Goal: Find specific page/section: Find specific page/section

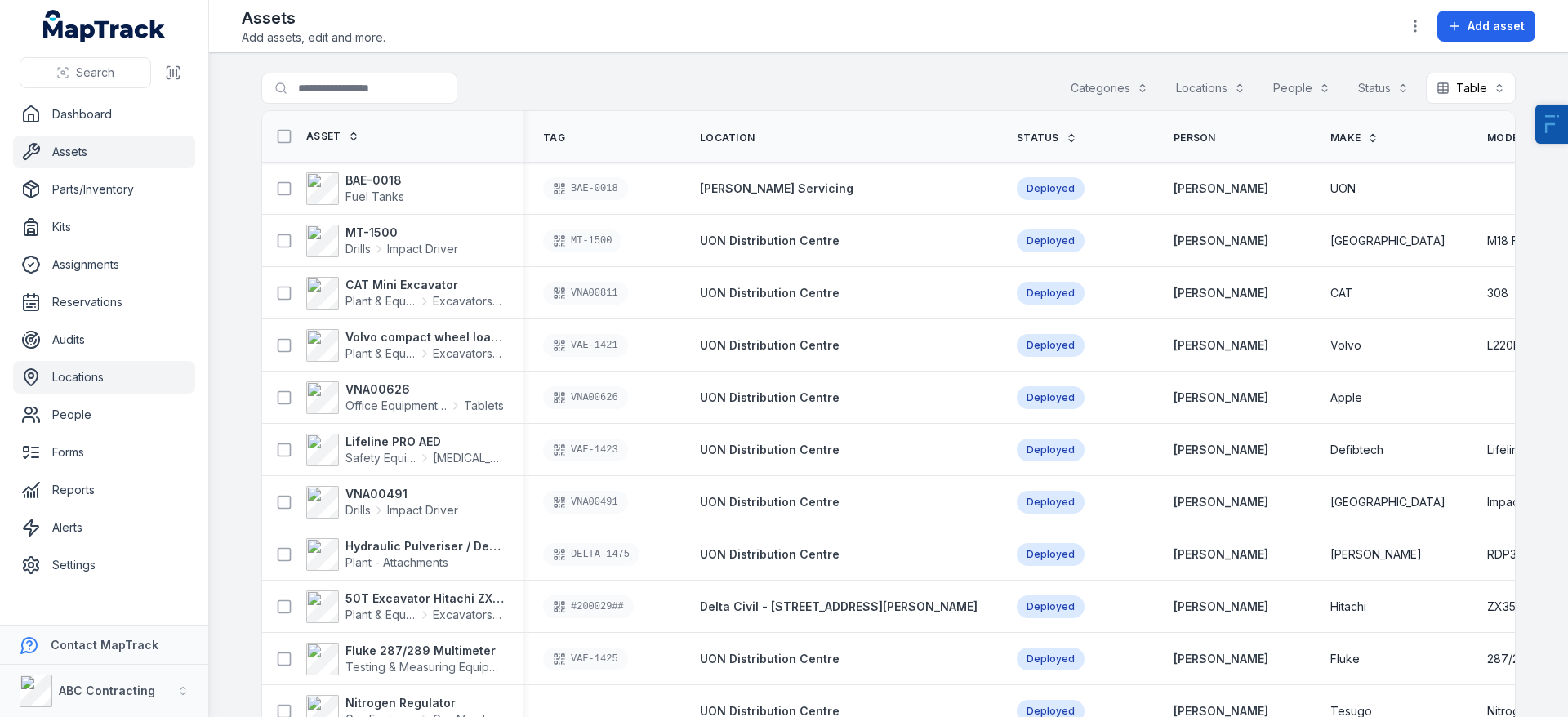
click at [108, 389] on link "Locations" at bounding box center [103, 377] width 182 height 33
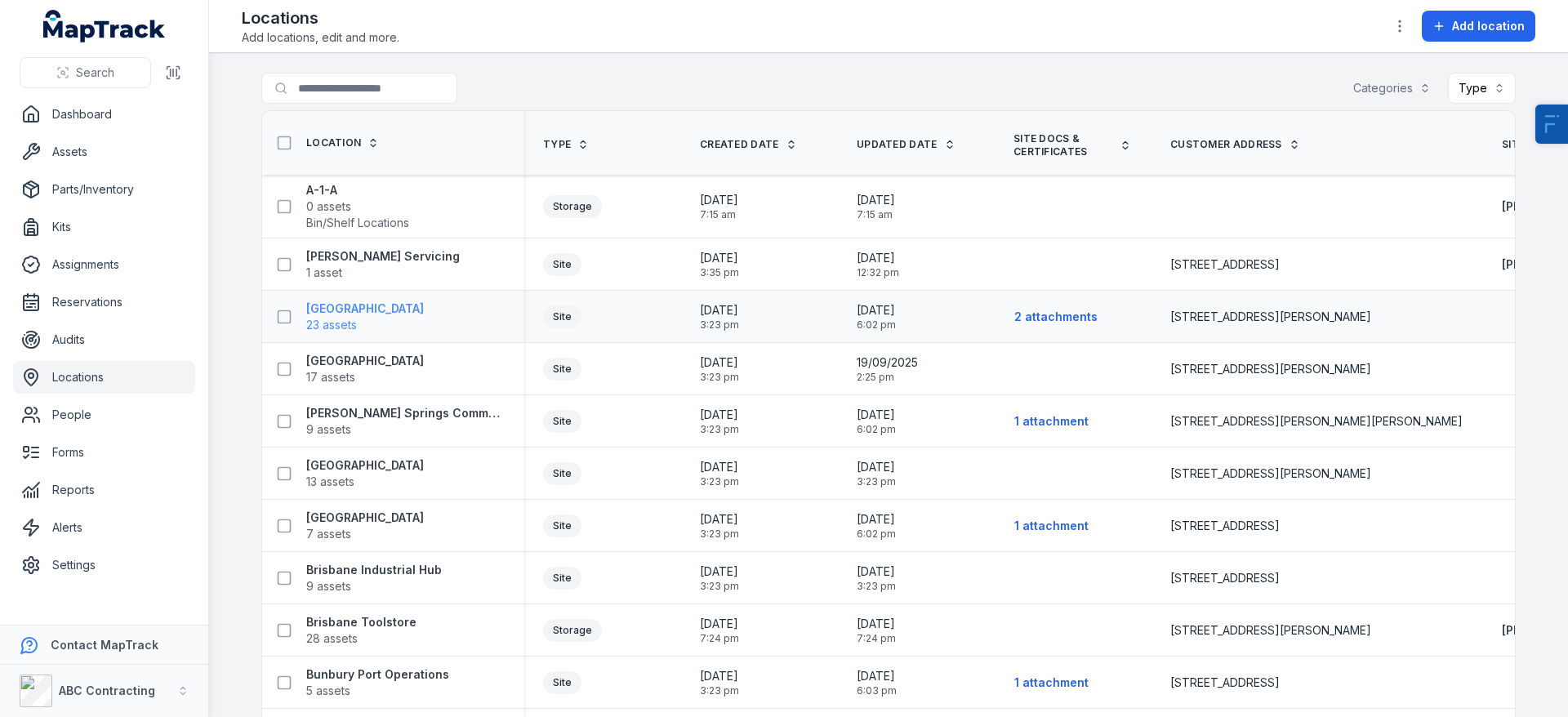
click at [406, 307] on strong "[GEOGRAPHIC_DATA]" at bounding box center [365, 309] width 117 height 16
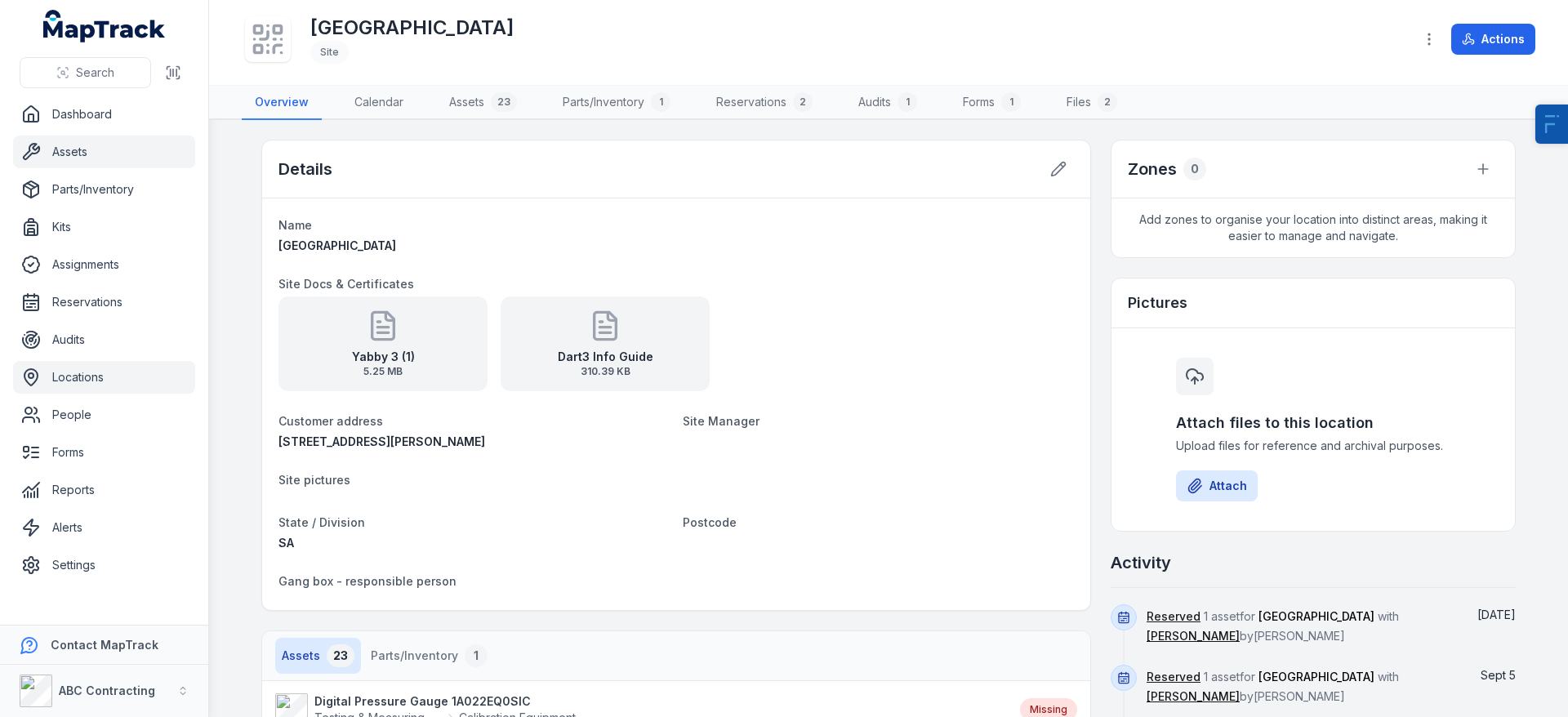
click at [58, 155] on link "Assets" at bounding box center [103, 152] width 182 height 33
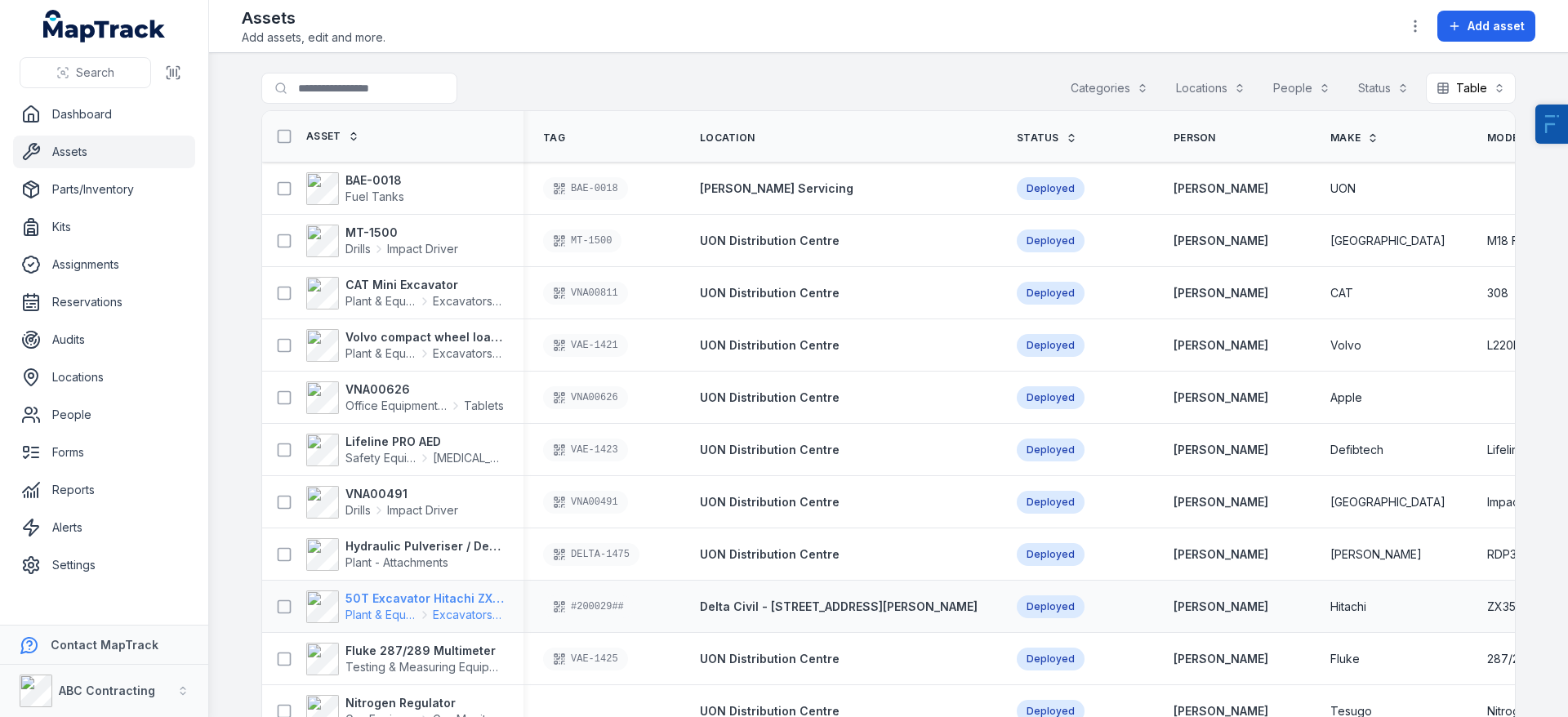
click at [392, 601] on strong "50T Excavator Hitachi ZX350" at bounding box center [425, 599] width 159 height 16
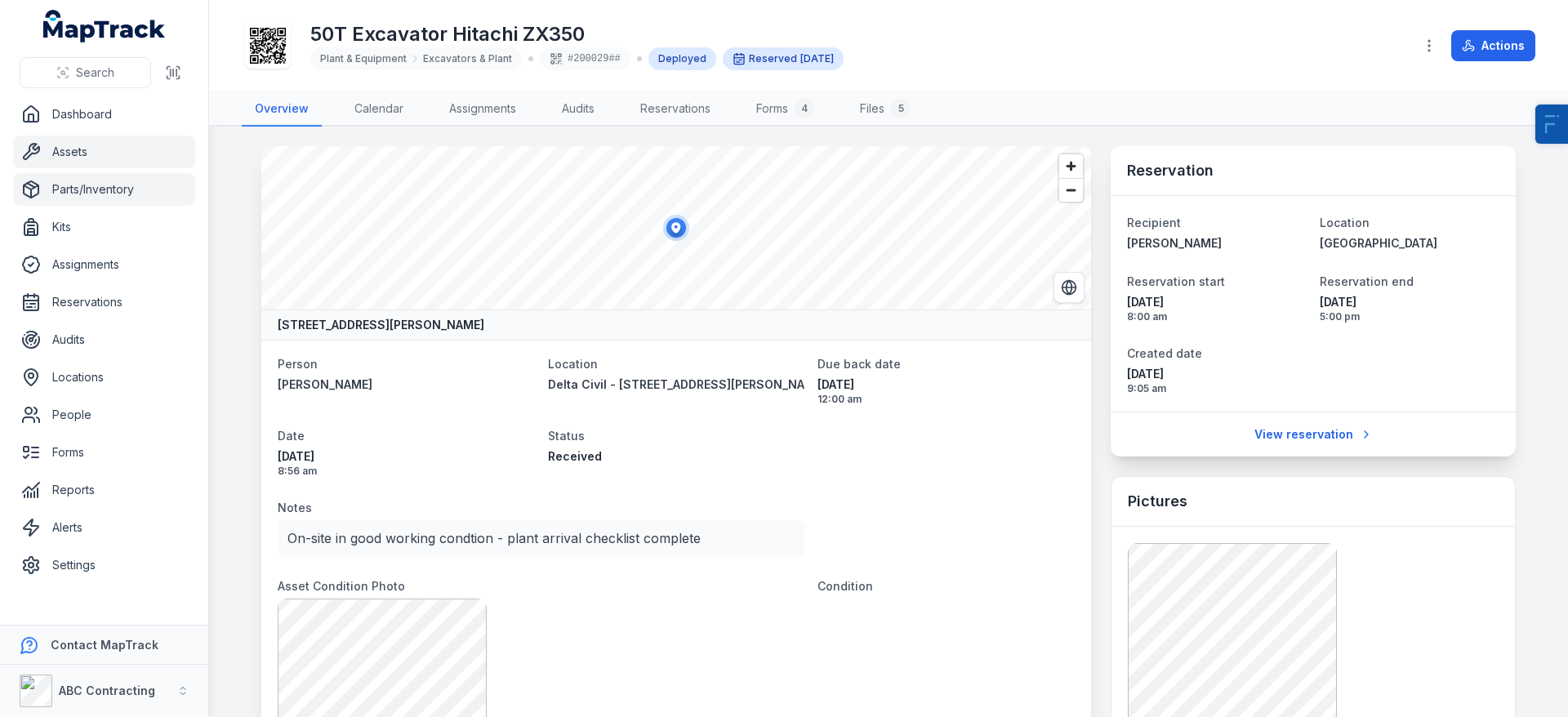
click at [116, 195] on link "Parts/Inventory" at bounding box center [103, 189] width 182 height 33
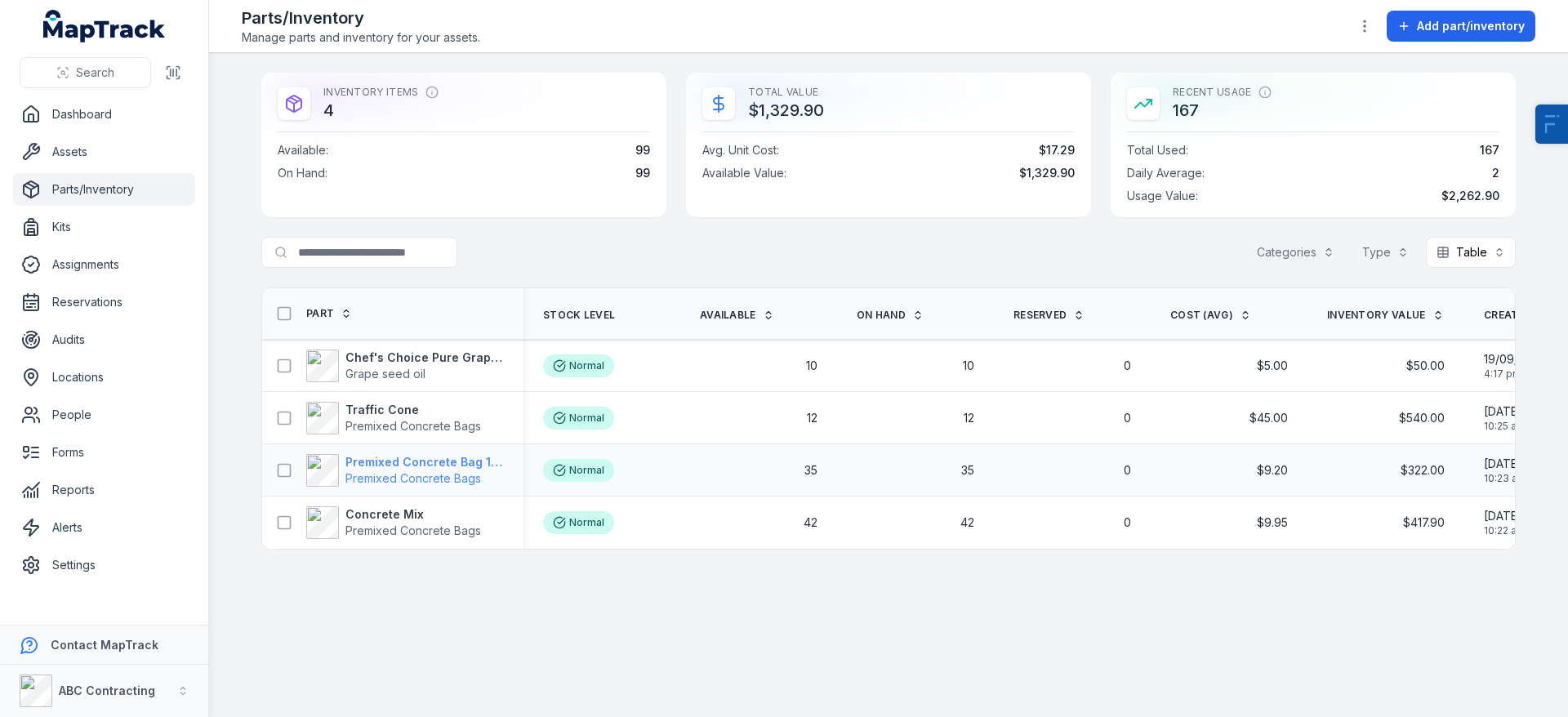
click at [373, 469] on strong "Premixed Concrete Bag 15kg" at bounding box center [425, 462] width 159 height 16
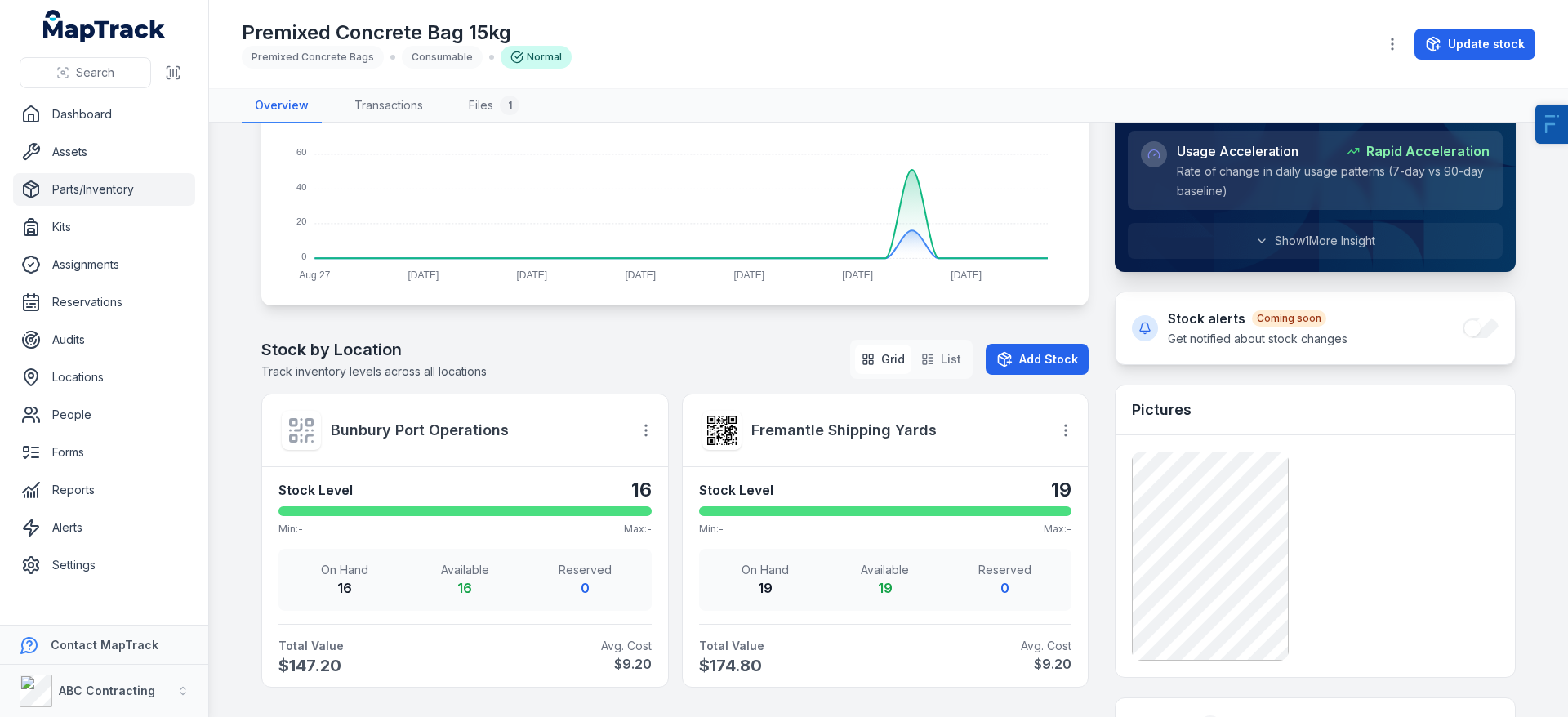
scroll to position [325, 0]
click at [106, 159] on link "Assets" at bounding box center [103, 152] width 182 height 33
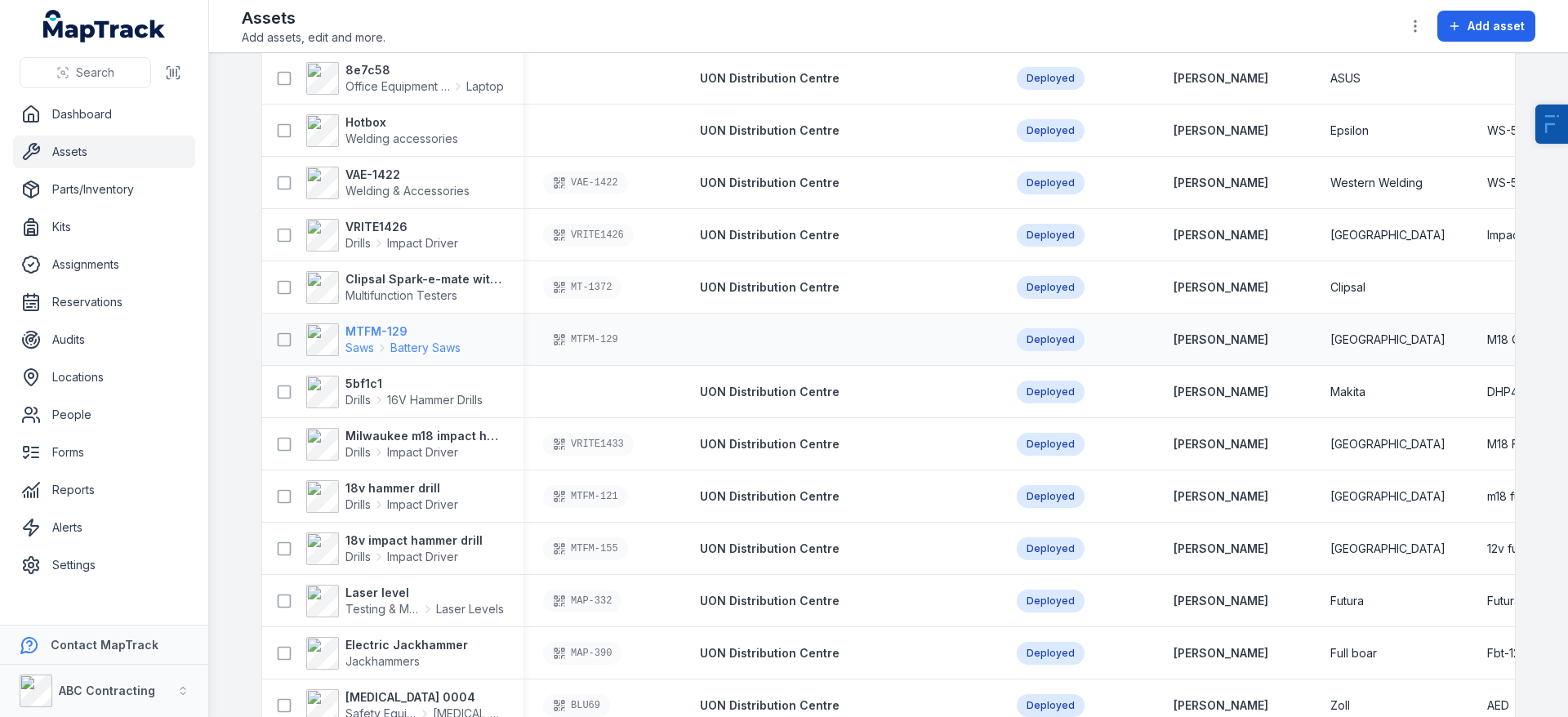
scroll to position [737, 0]
click at [376, 500] on icon at bounding box center [378, 505] width 13 height 13
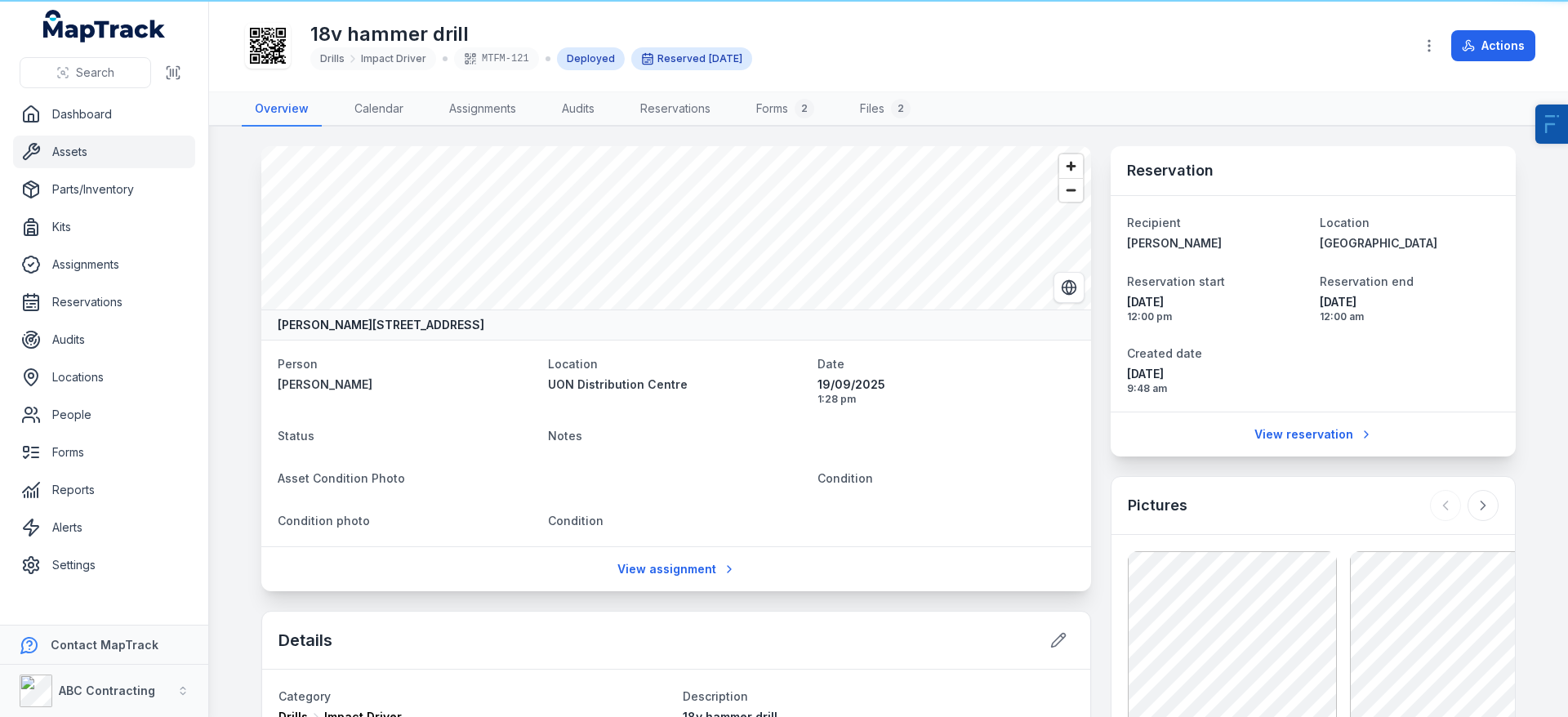
click at [376, 500] on dl "Person [PERSON_NAME] Location UON Distribution Centre Date [DATE] 1:28 pm Statu…" at bounding box center [676, 443] width 797 height 180
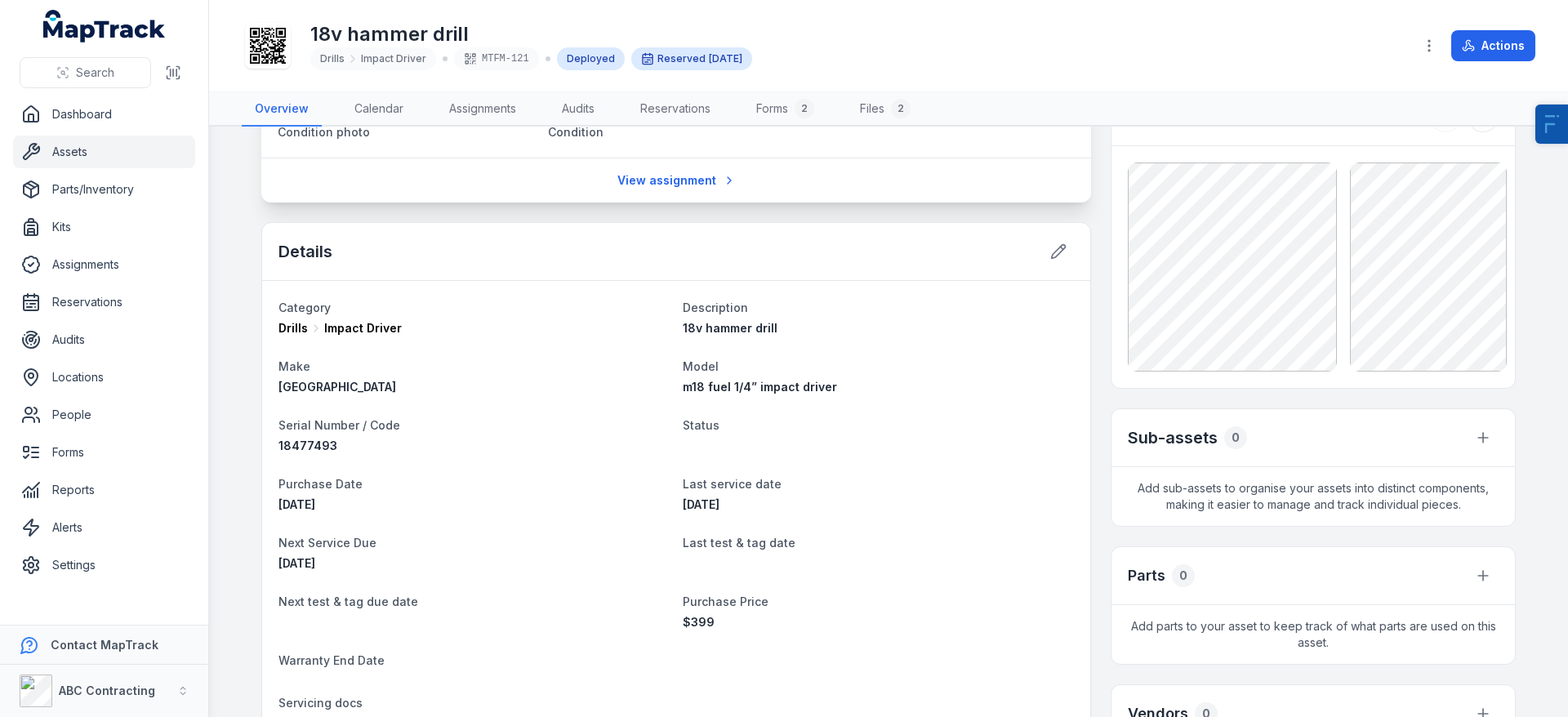
scroll to position [508, 0]
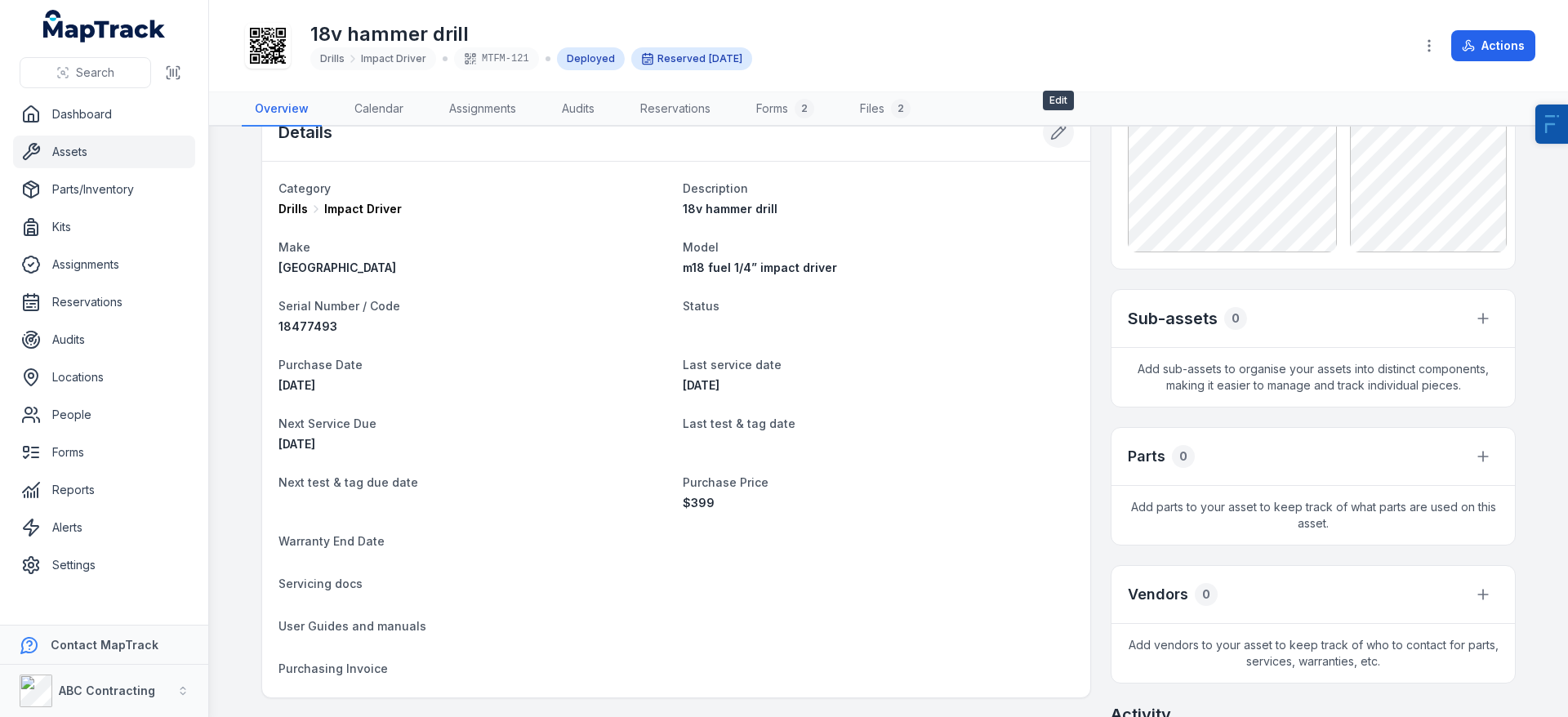
click at [1055, 134] on icon at bounding box center [1058, 132] width 16 height 16
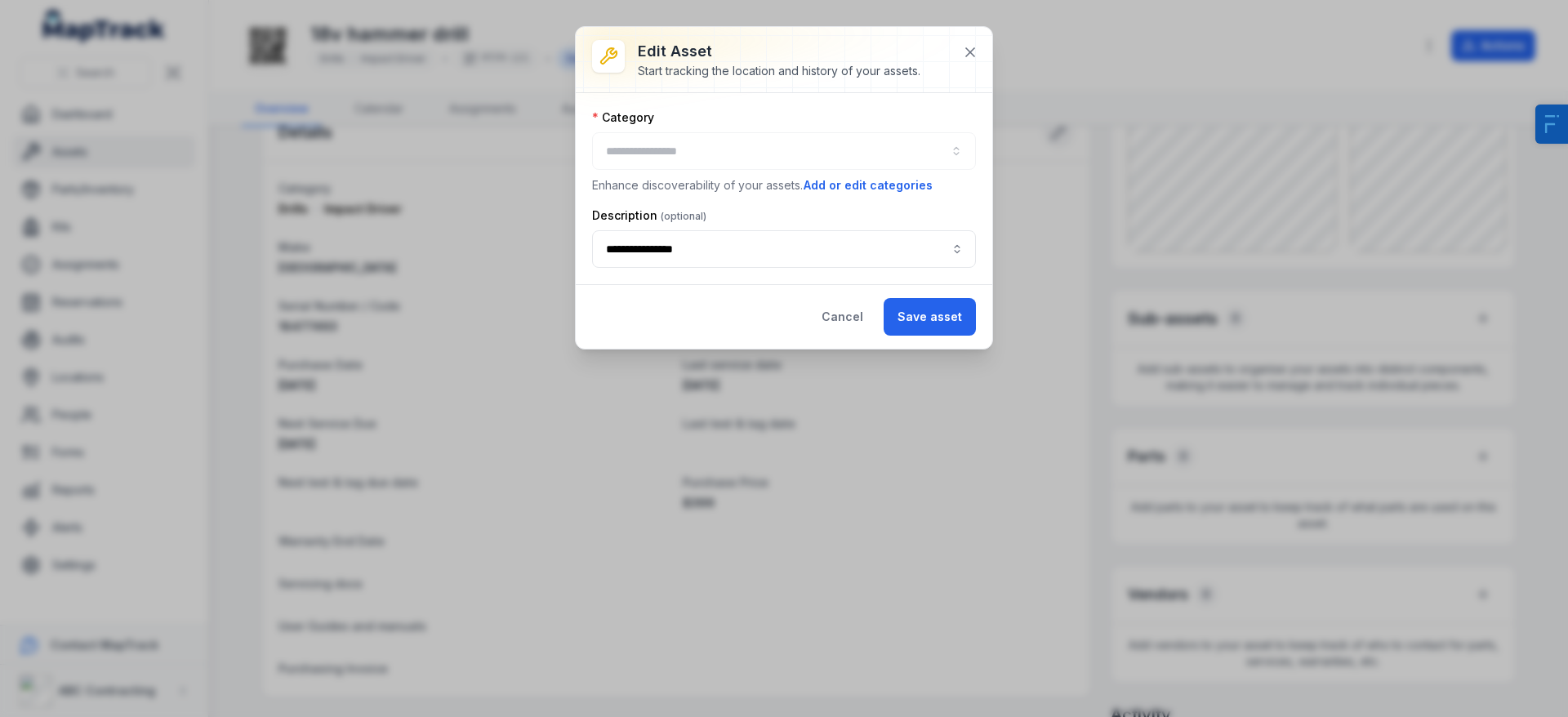
type input "**********"
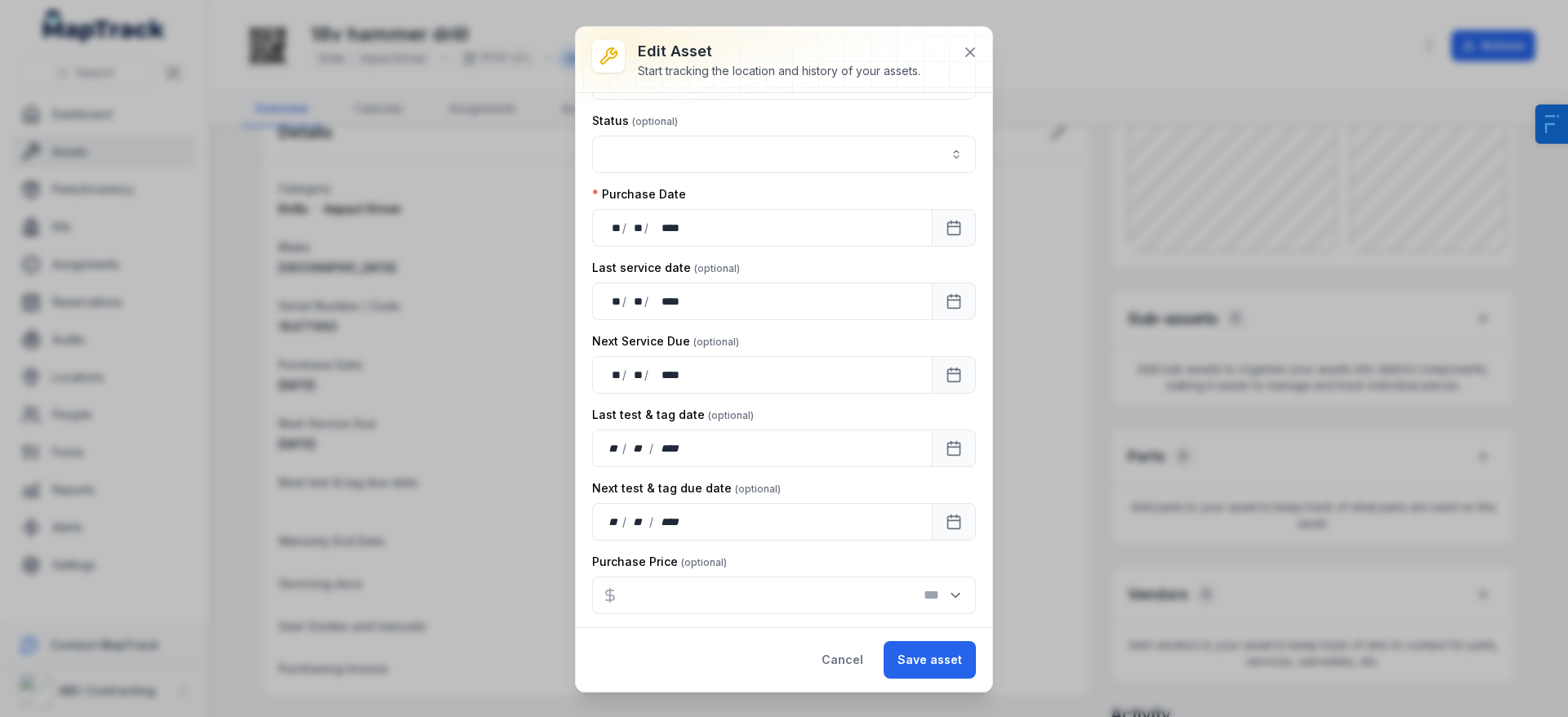
scroll to position [394, 0]
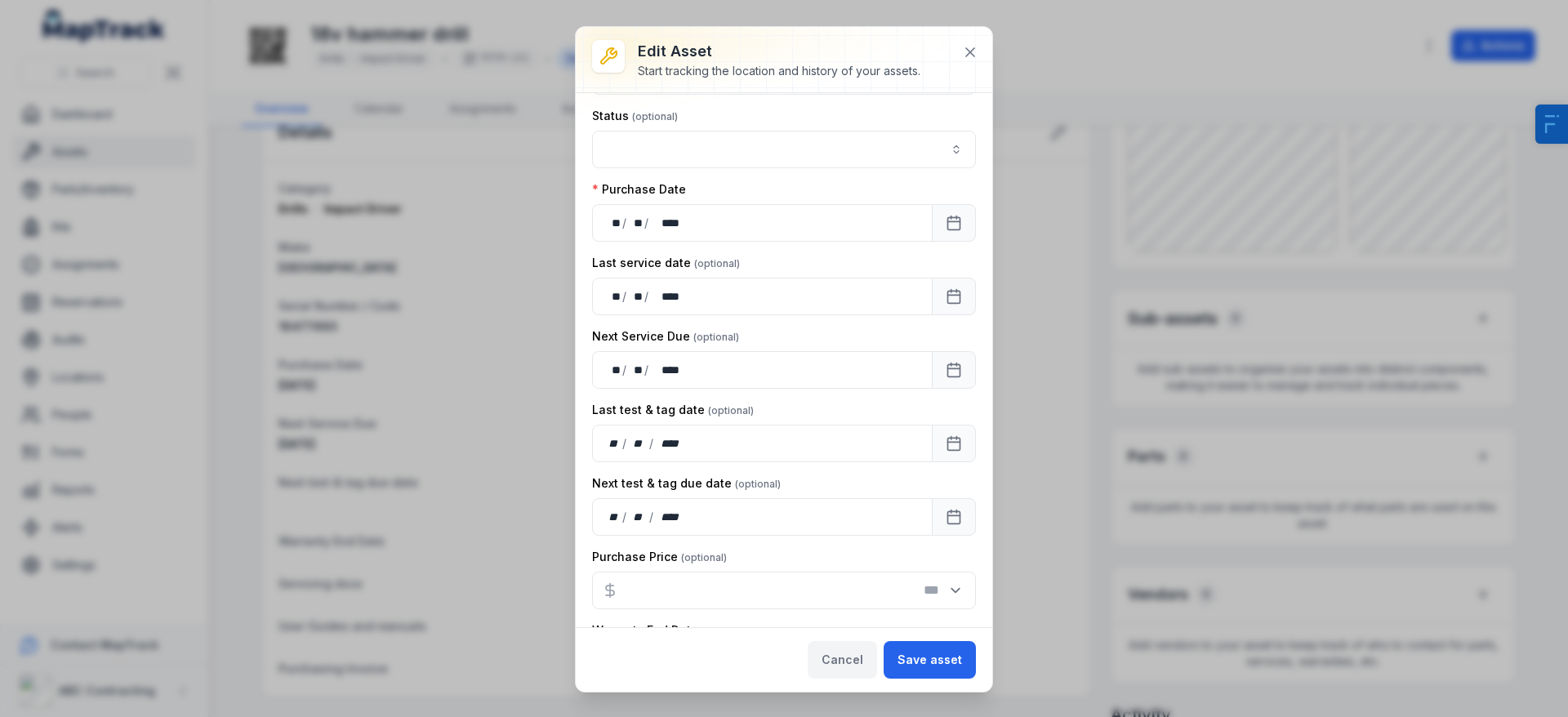
click at [856, 665] on button "Cancel" at bounding box center [843, 660] width 69 height 38
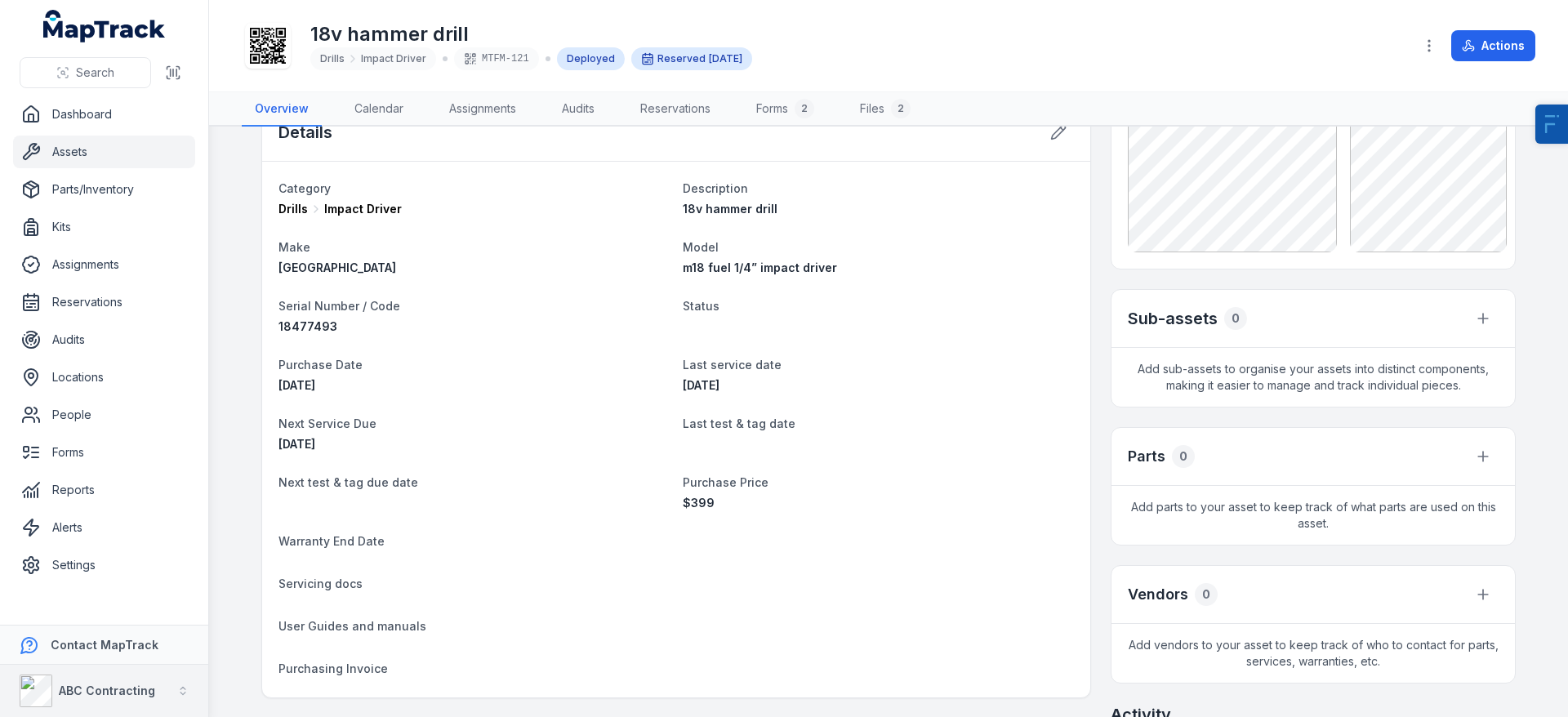
click at [80, 693] on strong "ABC Contracting" at bounding box center [106, 691] width 96 height 14
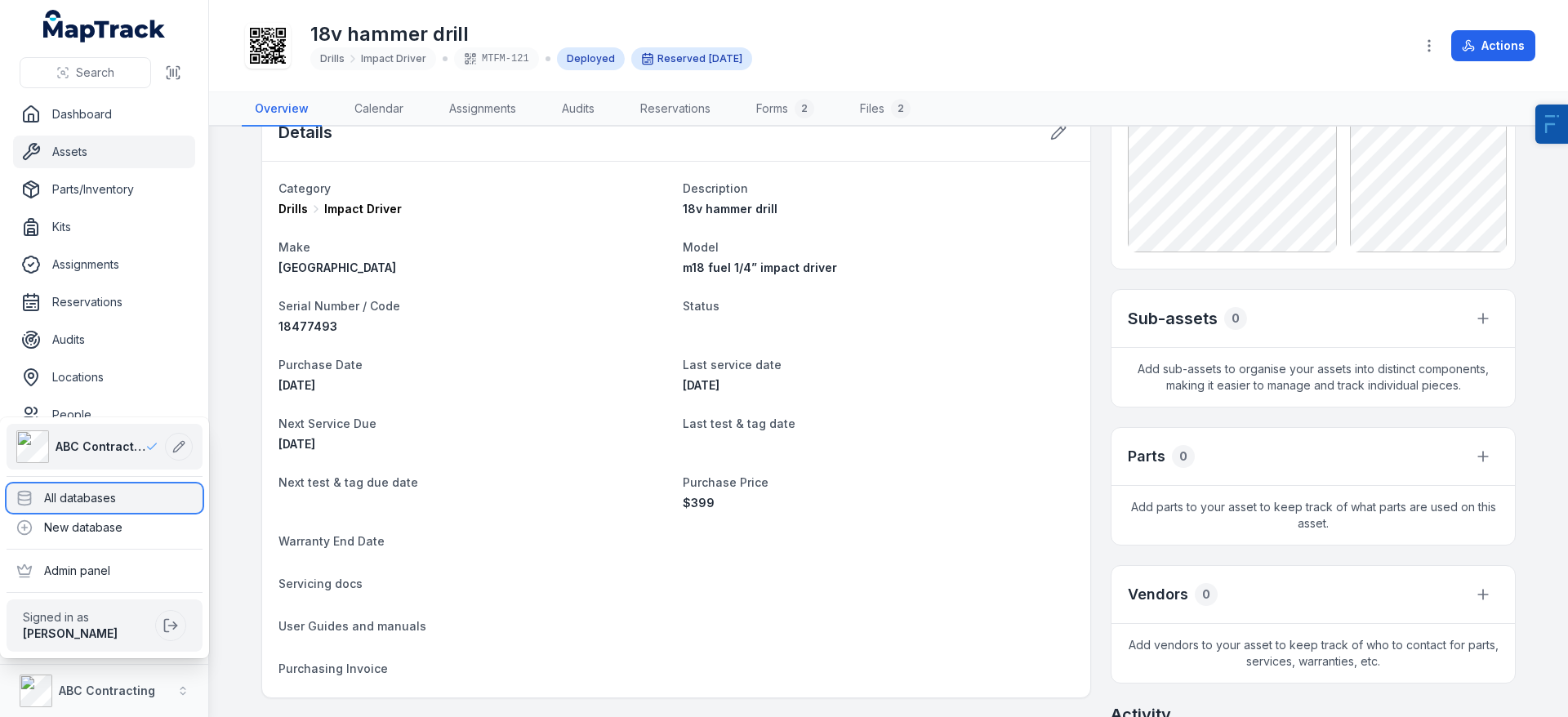
click at [122, 489] on div "All databases" at bounding box center [104, 499] width 196 height 30
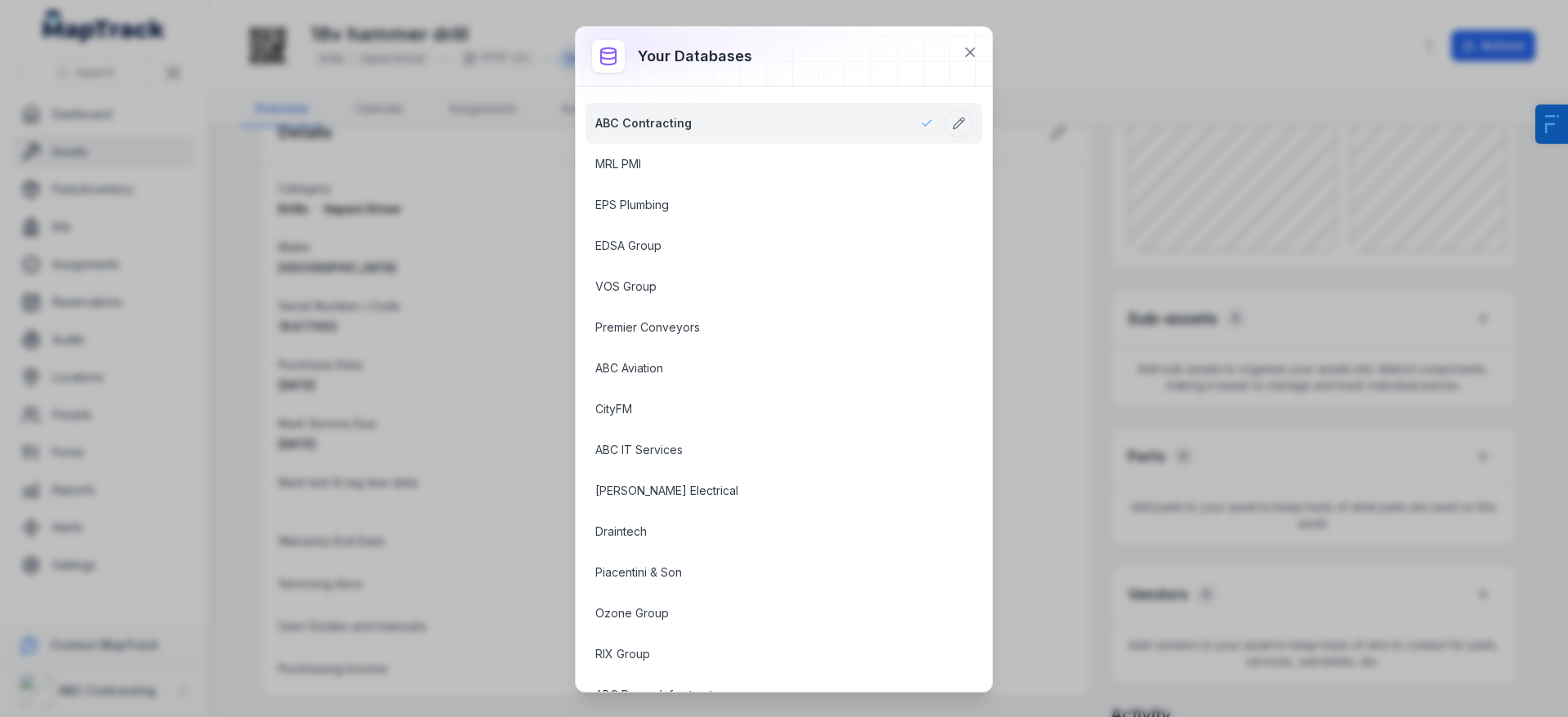
click at [491, 343] on div "Your databases ABC Contracting MRL PMI EPS Plumbing EDSA Group VOS Group Premie…" at bounding box center [784, 358] width 1568 height 717
click at [965, 46] on icon at bounding box center [970, 52] width 16 height 16
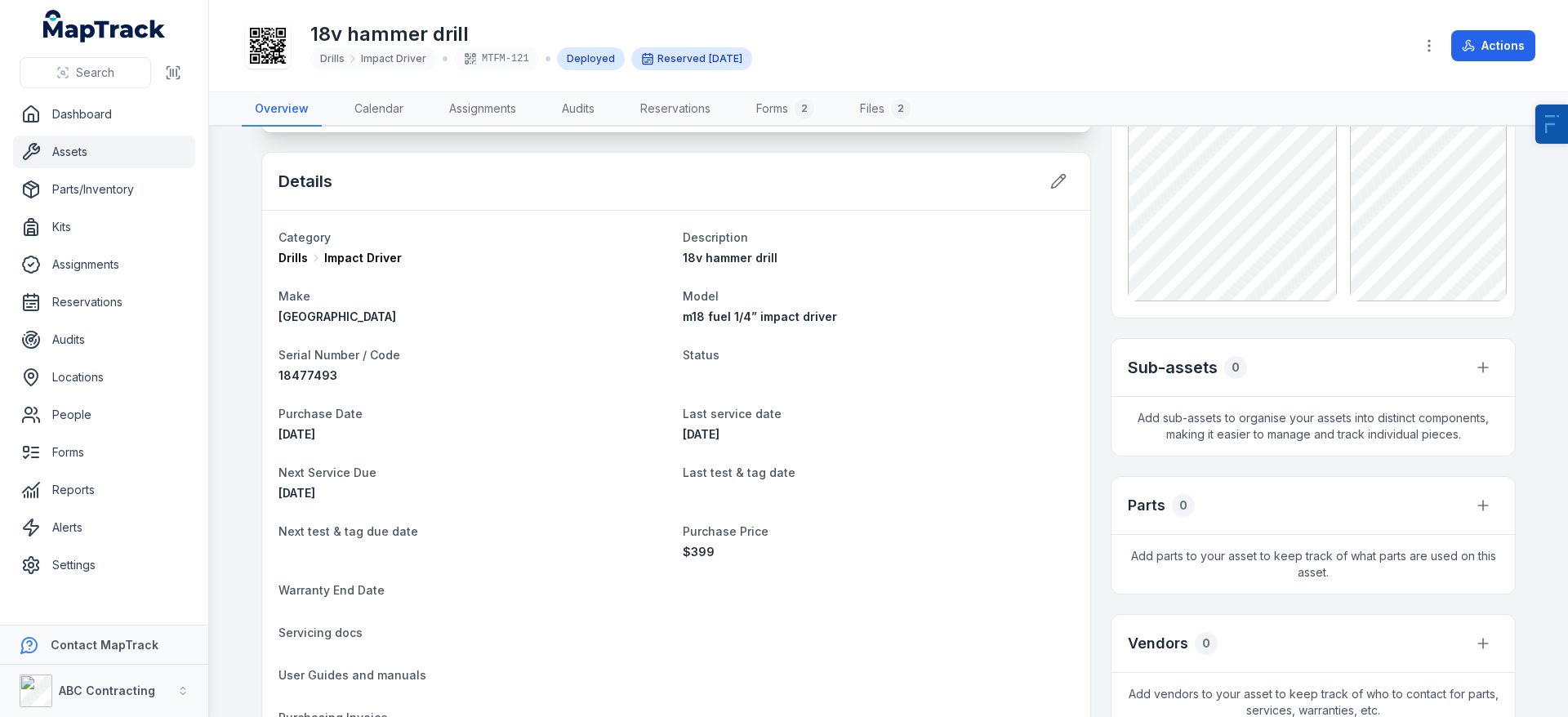
scroll to position [459, 0]
click at [117, 161] on link "Assets" at bounding box center [103, 152] width 182 height 33
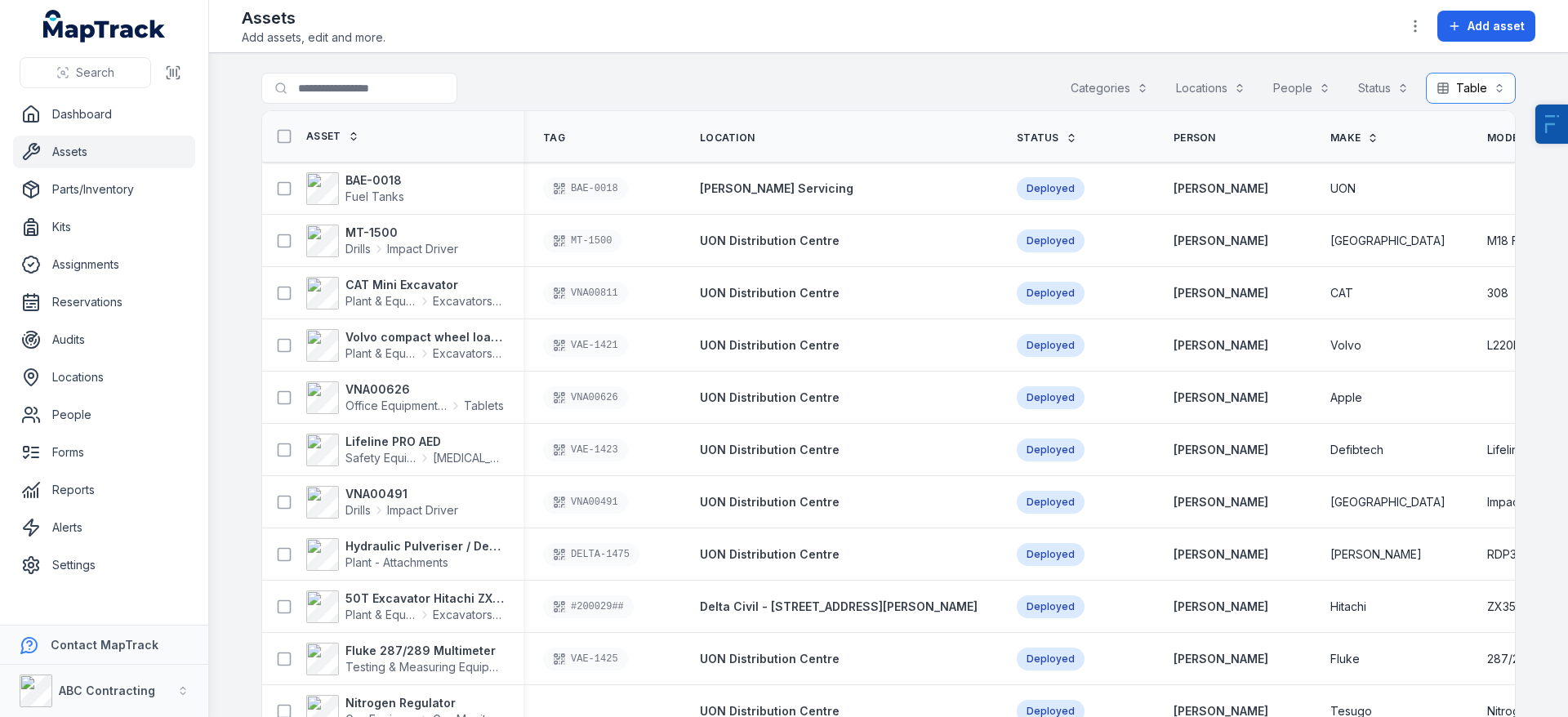
click at [1452, 86] on button "Table *****" at bounding box center [1471, 87] width 90 height 31
click at [1479, 196] on div "Grid" at bounding box center [1463, 191] width 76 height 16
